Goal: Check status: Check status

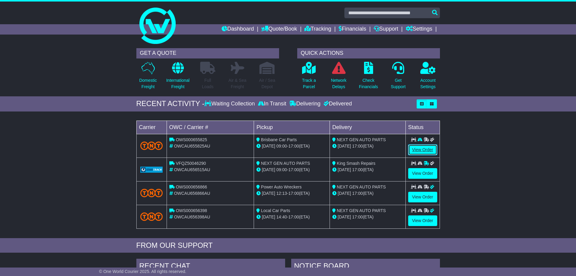
click at [422, 148] on link "View Order" at bounding box center [422, 149] width 29 height 11
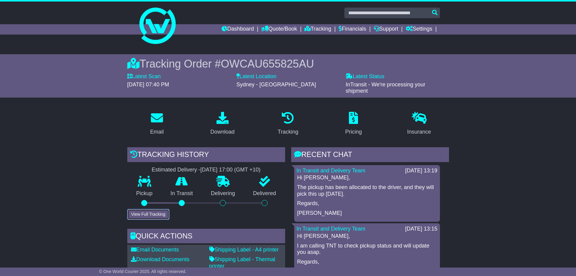
click at [157, 213] on button "View Full Tracking" at bounding box center [148, 214] width 42 height 11
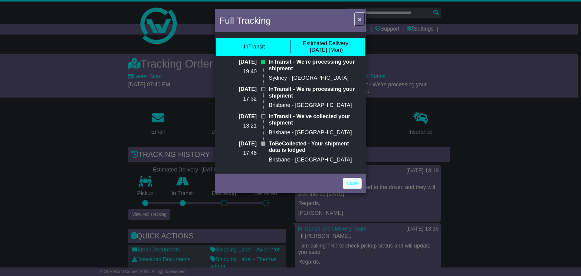
click at [359, 22] on span "×" at bounding box center [360, 19] width 4 height 7
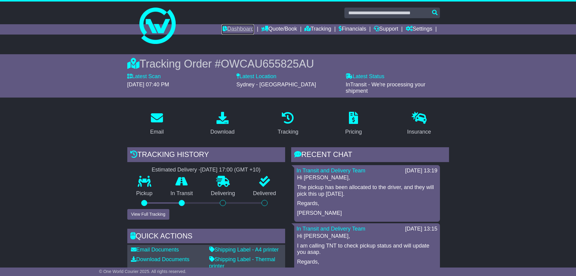
click at [232, 32] on link "Dashboard" at bounding box center [238, 29] width 32 height 10
